Goal: Task Accomplishment & Management: Manage account settings

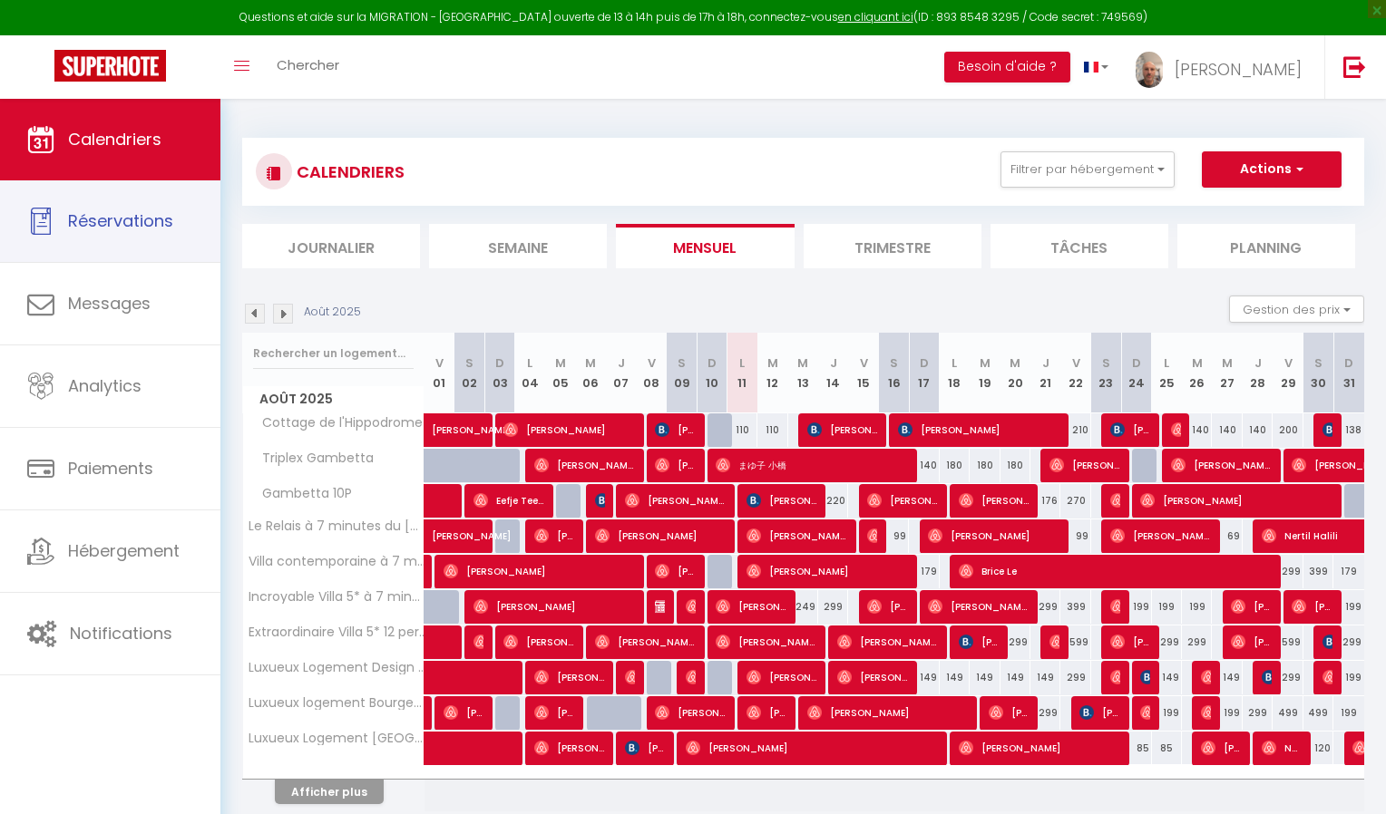
select select
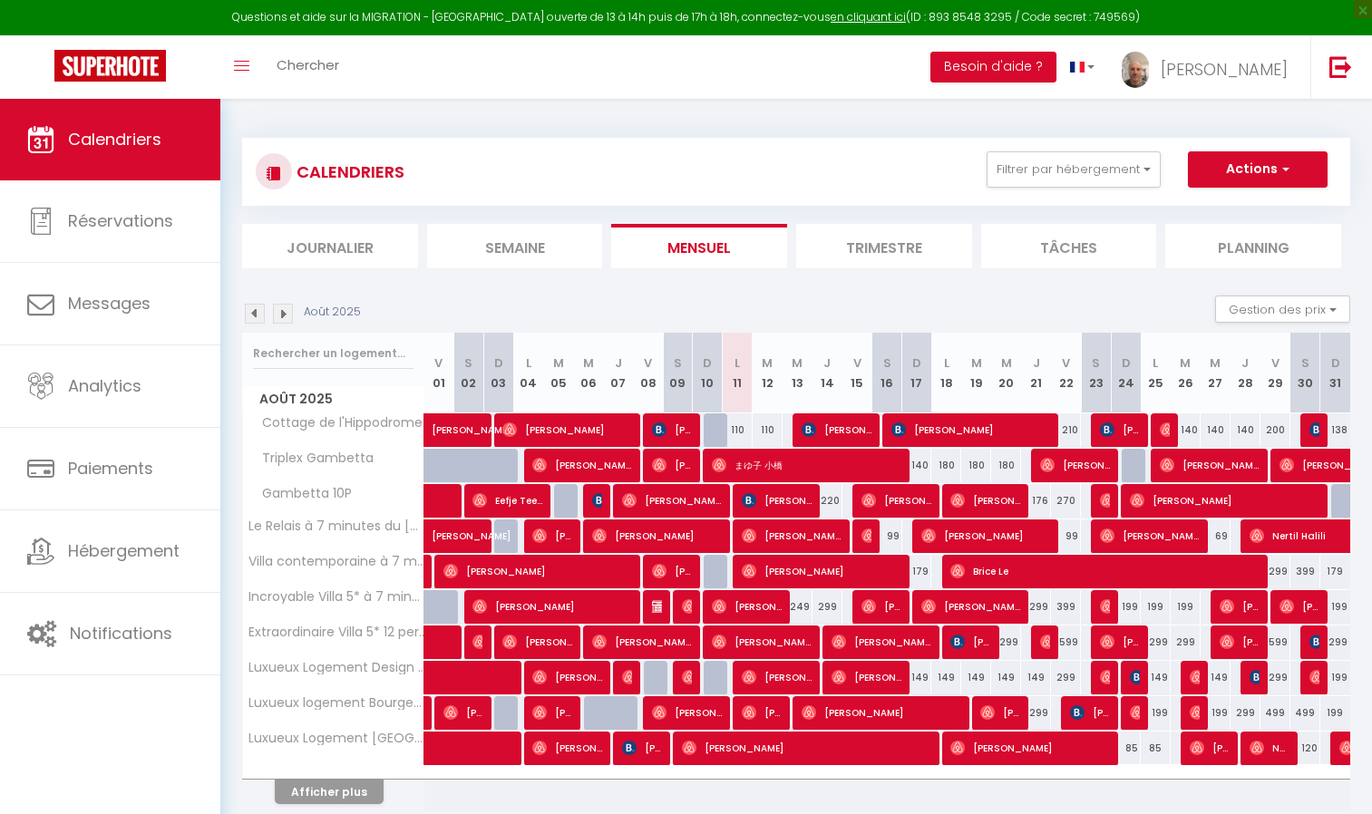
scroll to position [99, 0]
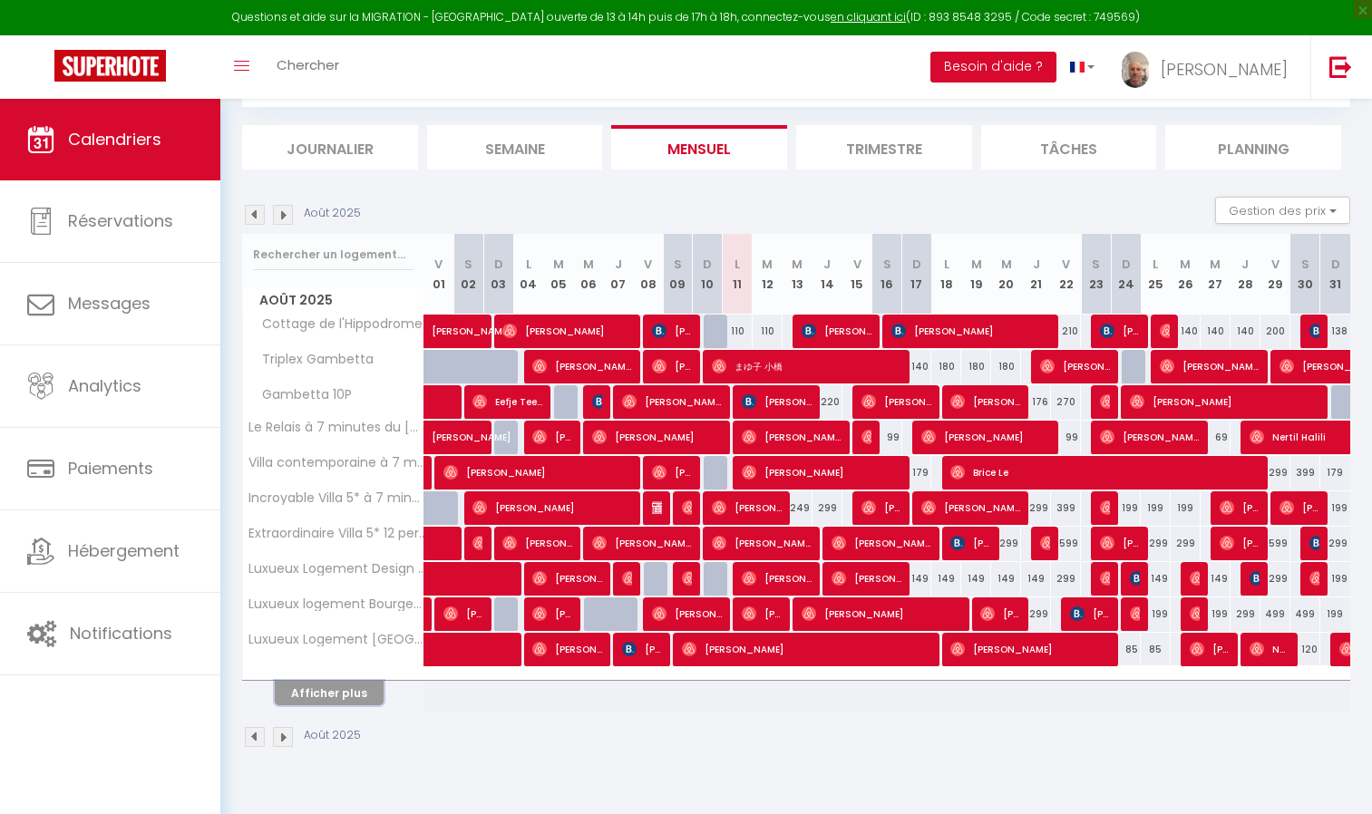
click at [350, 693] on button "Afficher plus" at bounding box center [329, 693] width 109 height 24
select select
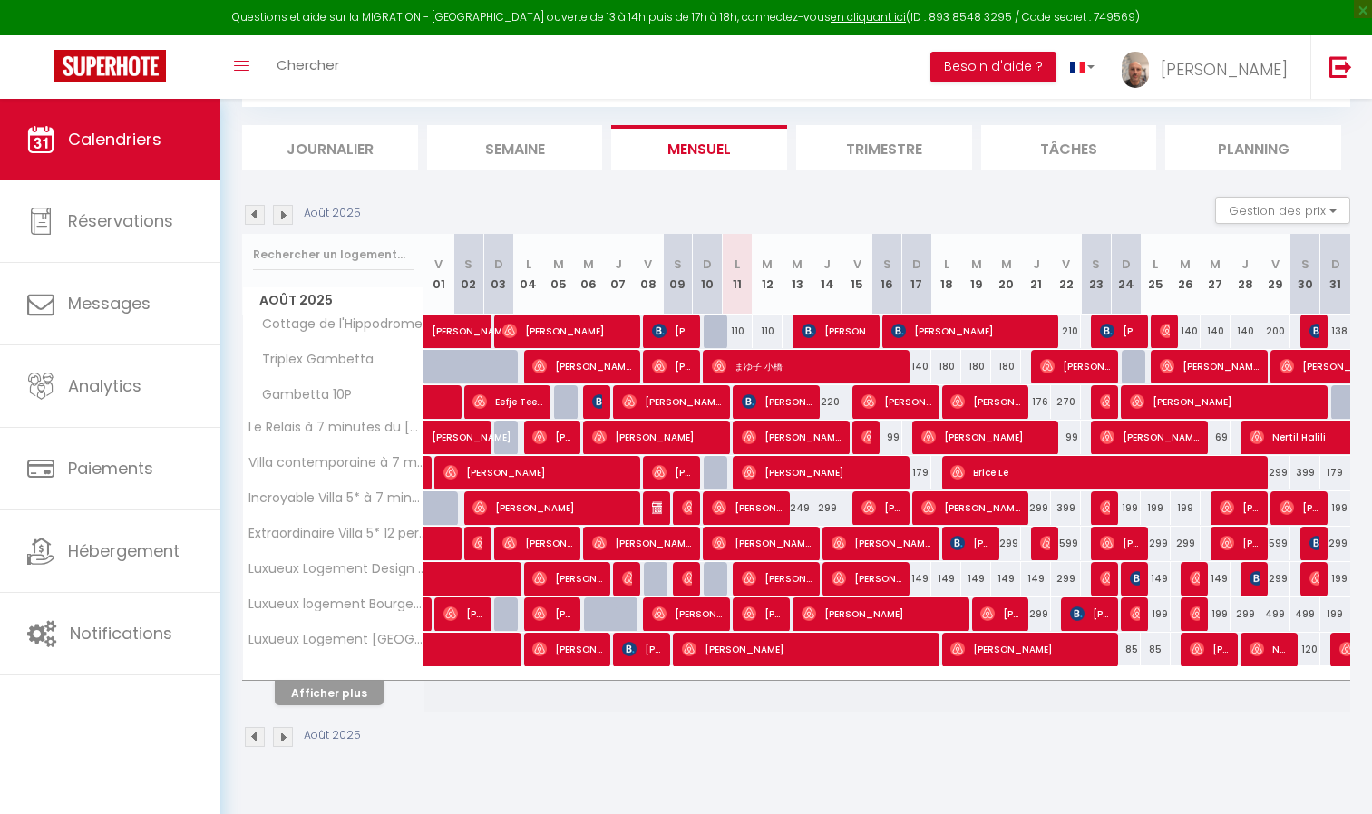
select select
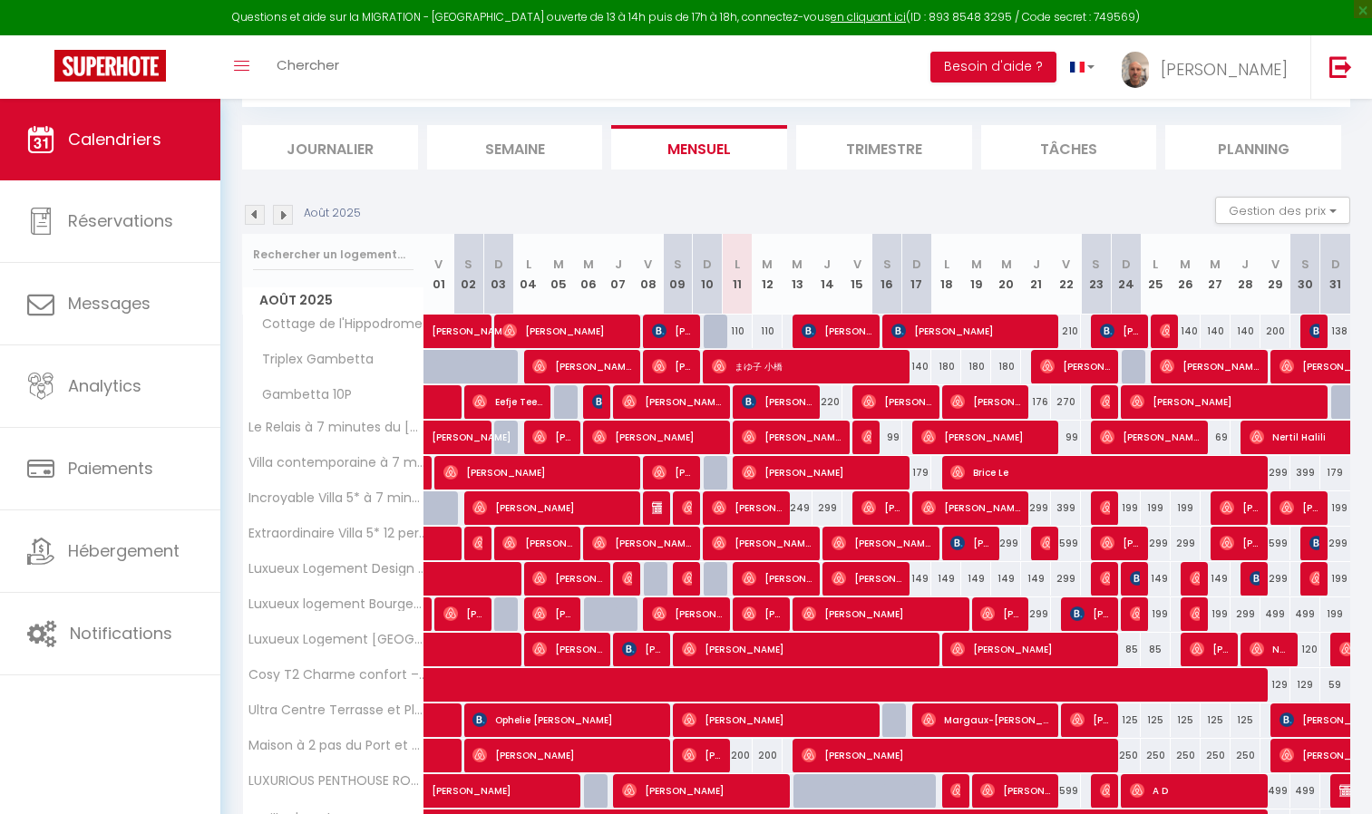
scroll to position [276, 0]
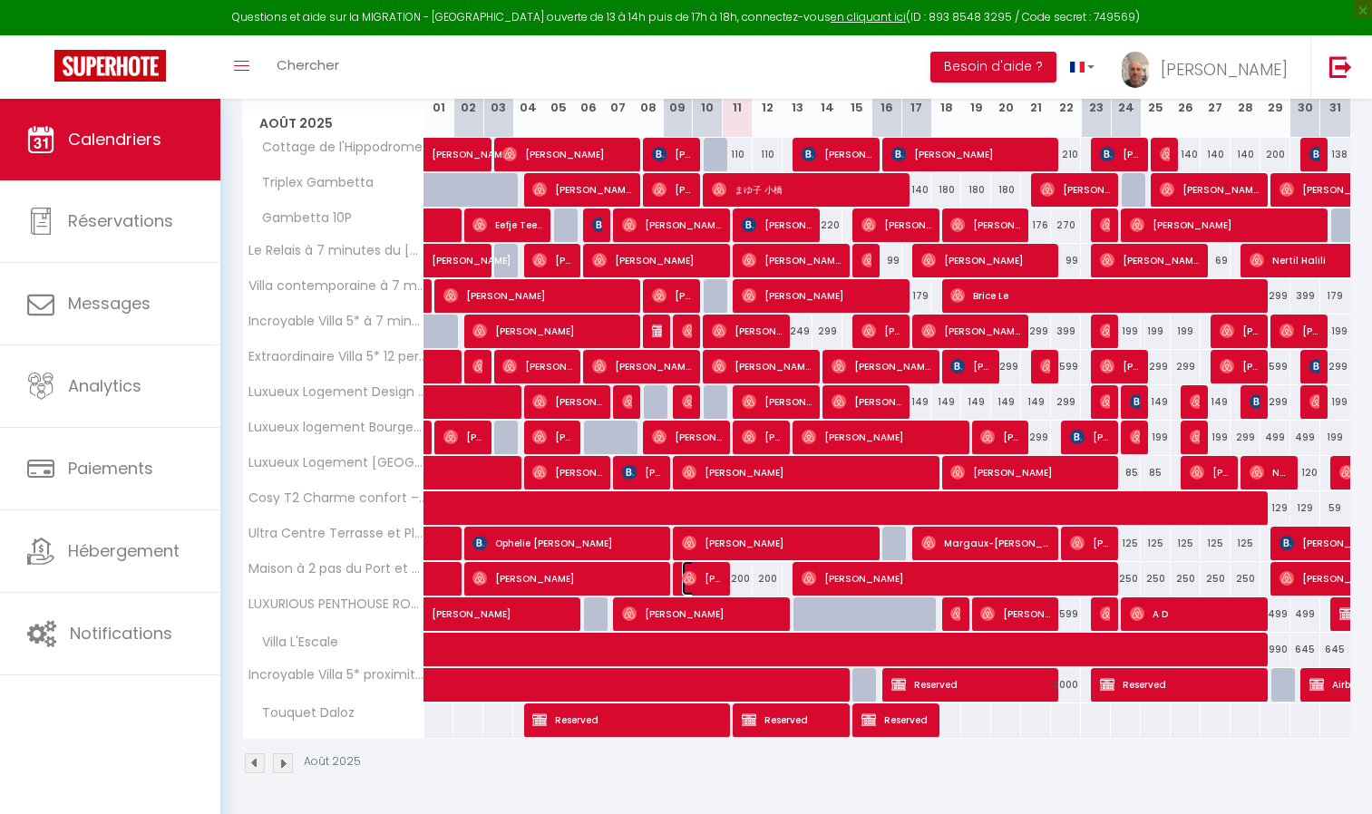
click at [706, 580] on span "[PERSON_NAME]" at bounding box center [702, 578] width 40 height 34
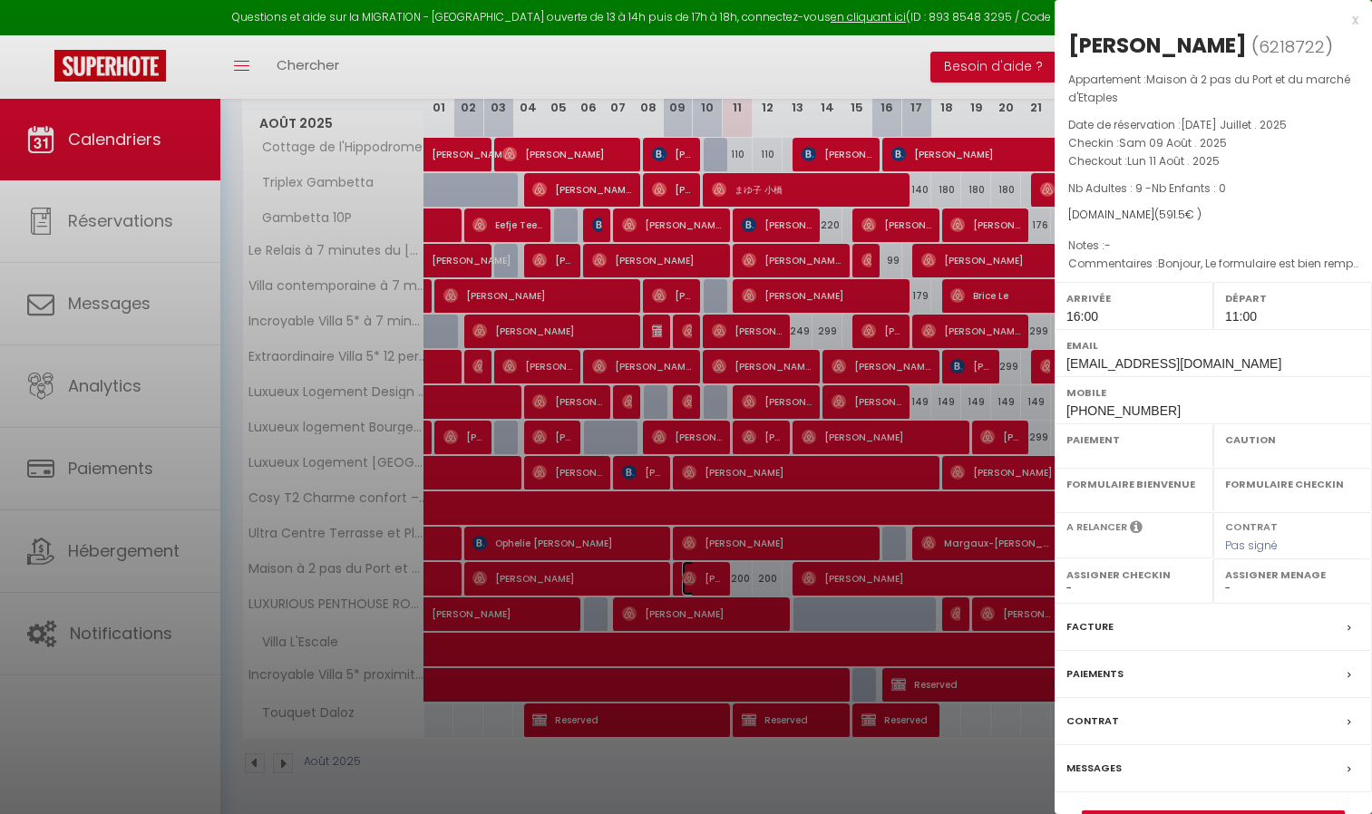
select select "OK"
select select "1"
select select "0"
select select "1"
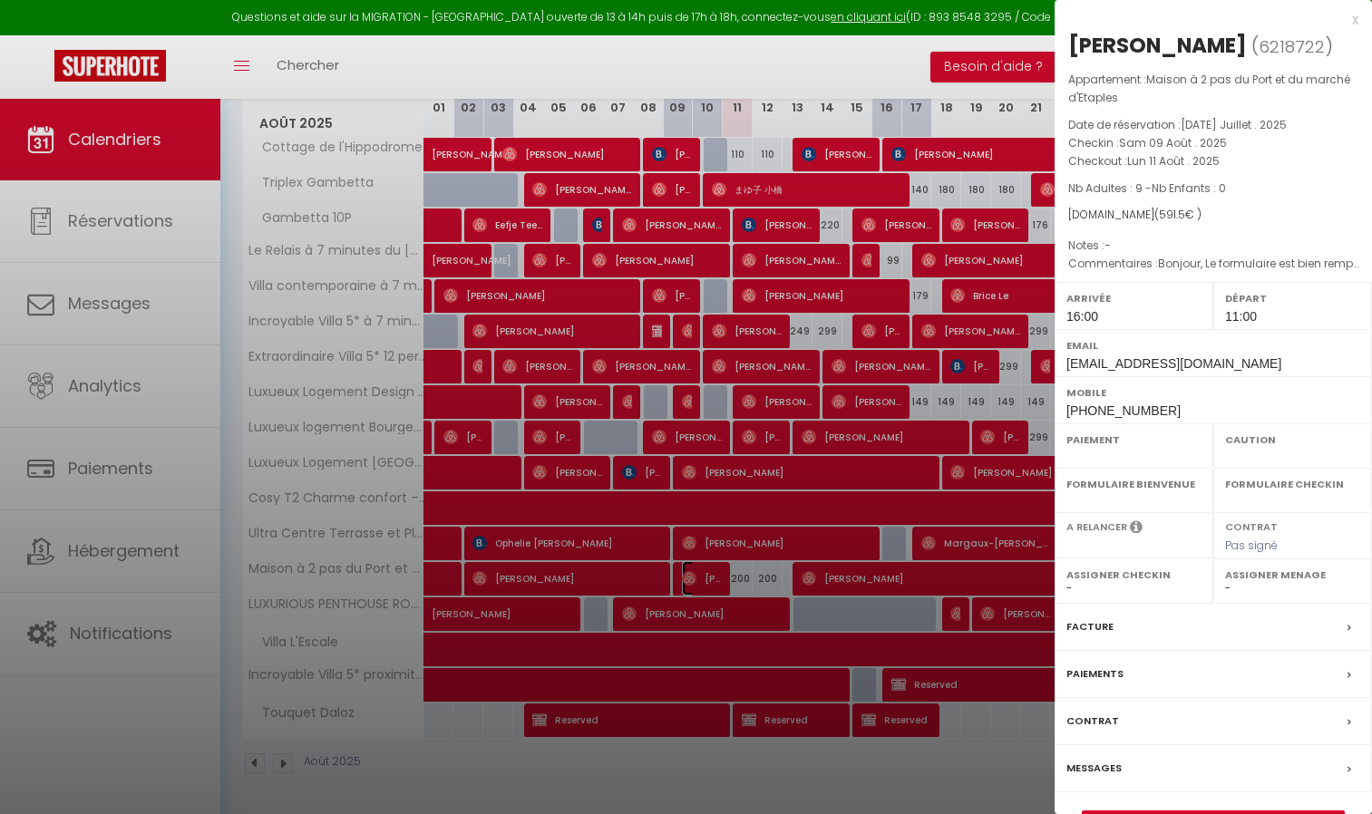
select select
select select "15449"
